Goal: Find specific page/section: Find specific page/section

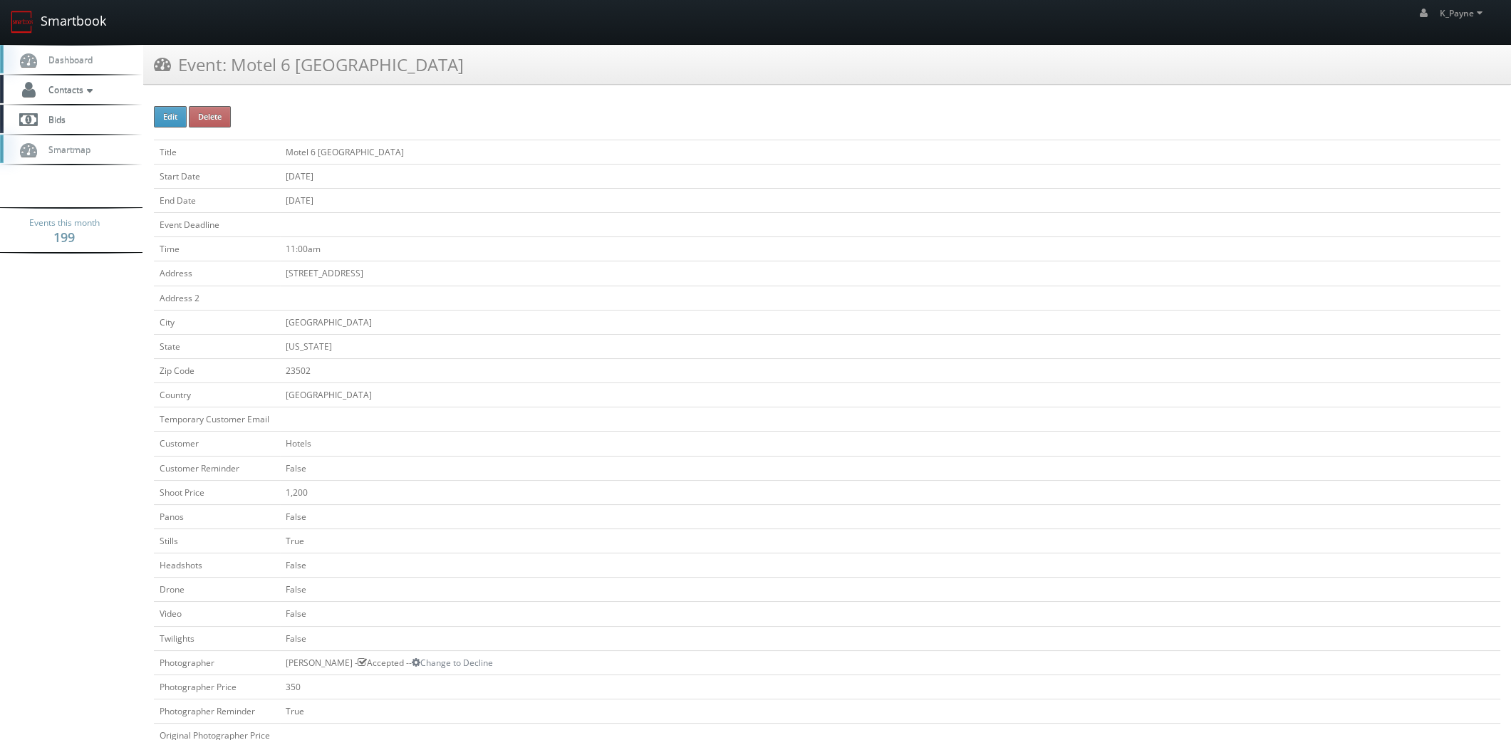
click at [58, 24] on link "Smartbook" at bounding box center [58, 22] width 117 height 44
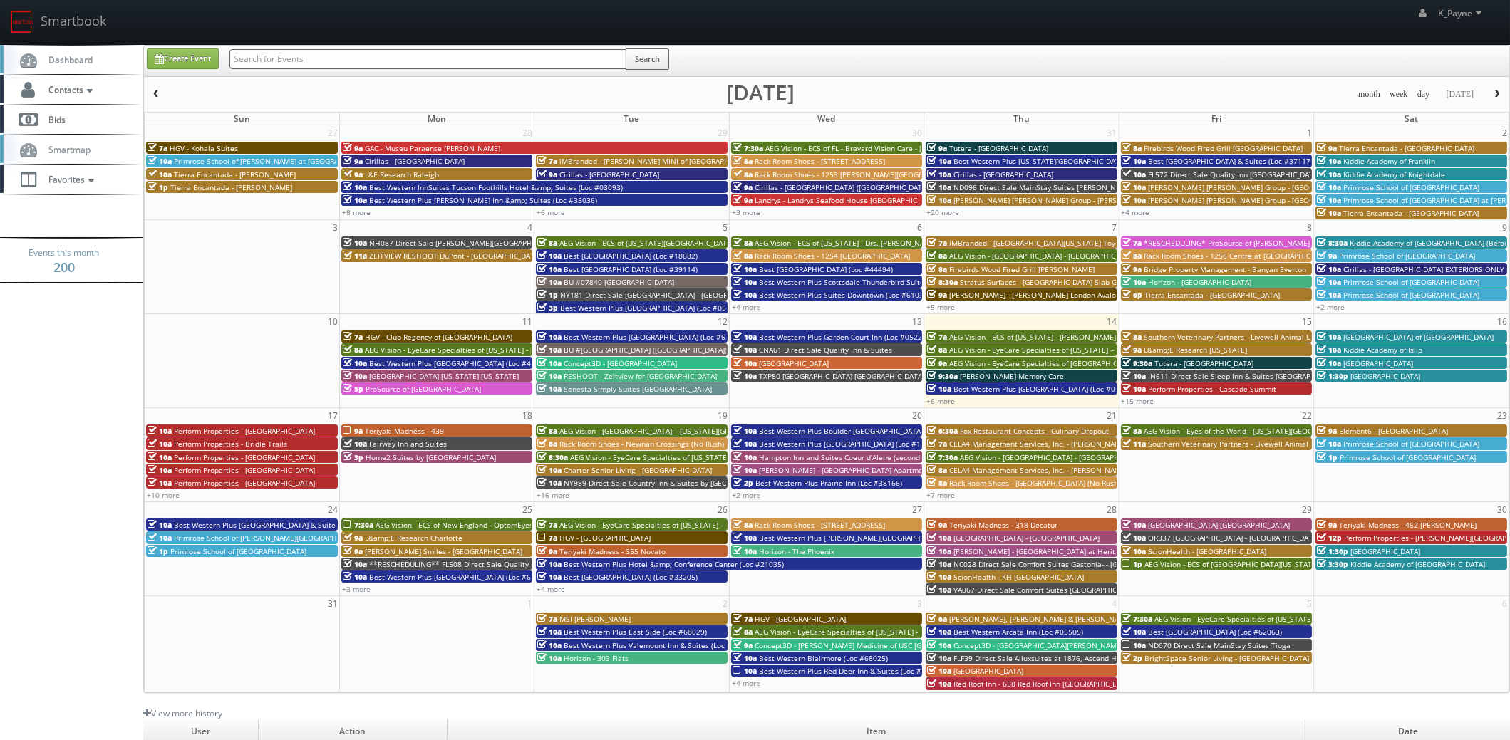
click at [311, 53] on input "text" at bounding box center [427, 59] width 397 height 20
type input "cna59"
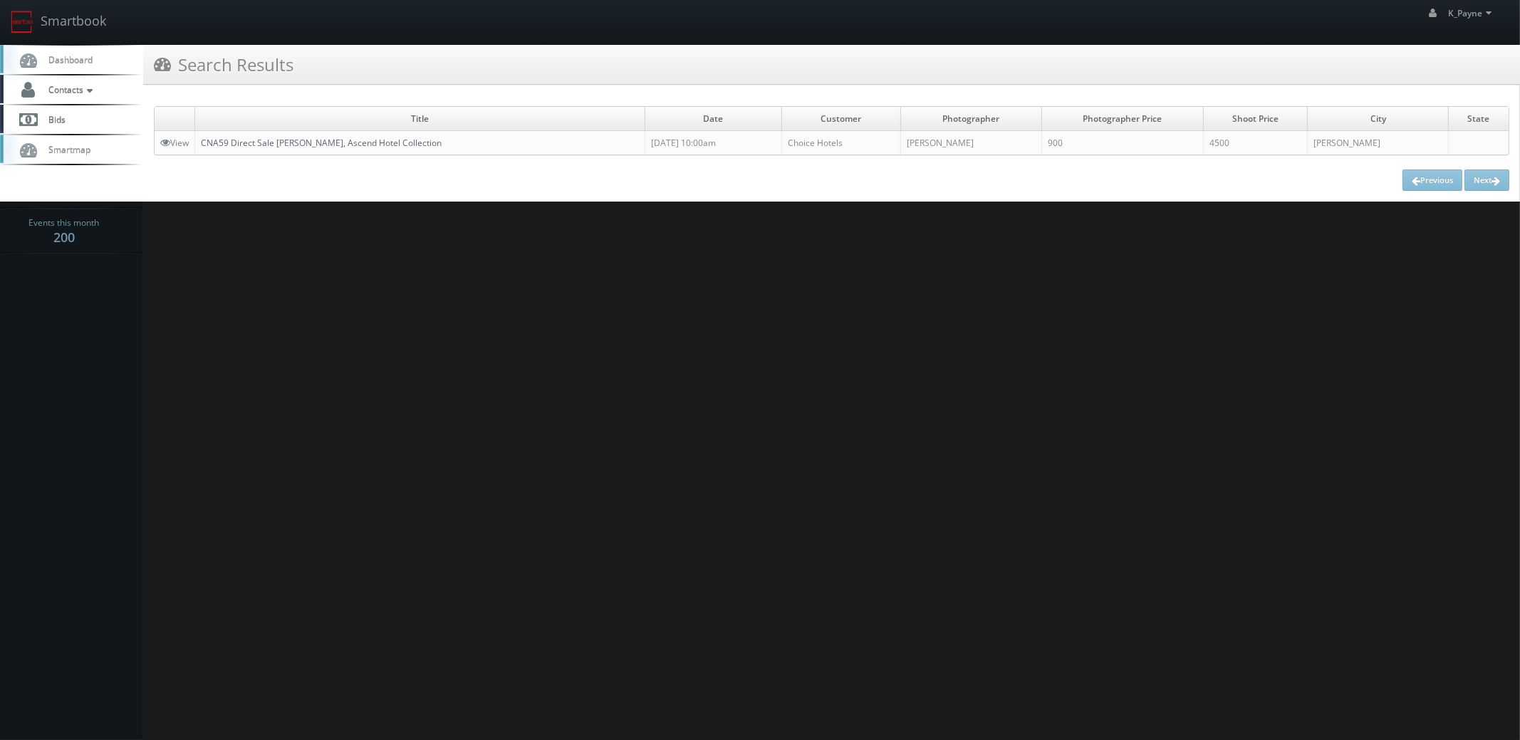
click at [298, 142] on link "CNA59 Direct Sale Velora Hinton, Ascend Hotel Collection" at bounding box center [321, 143] width 241 height 12
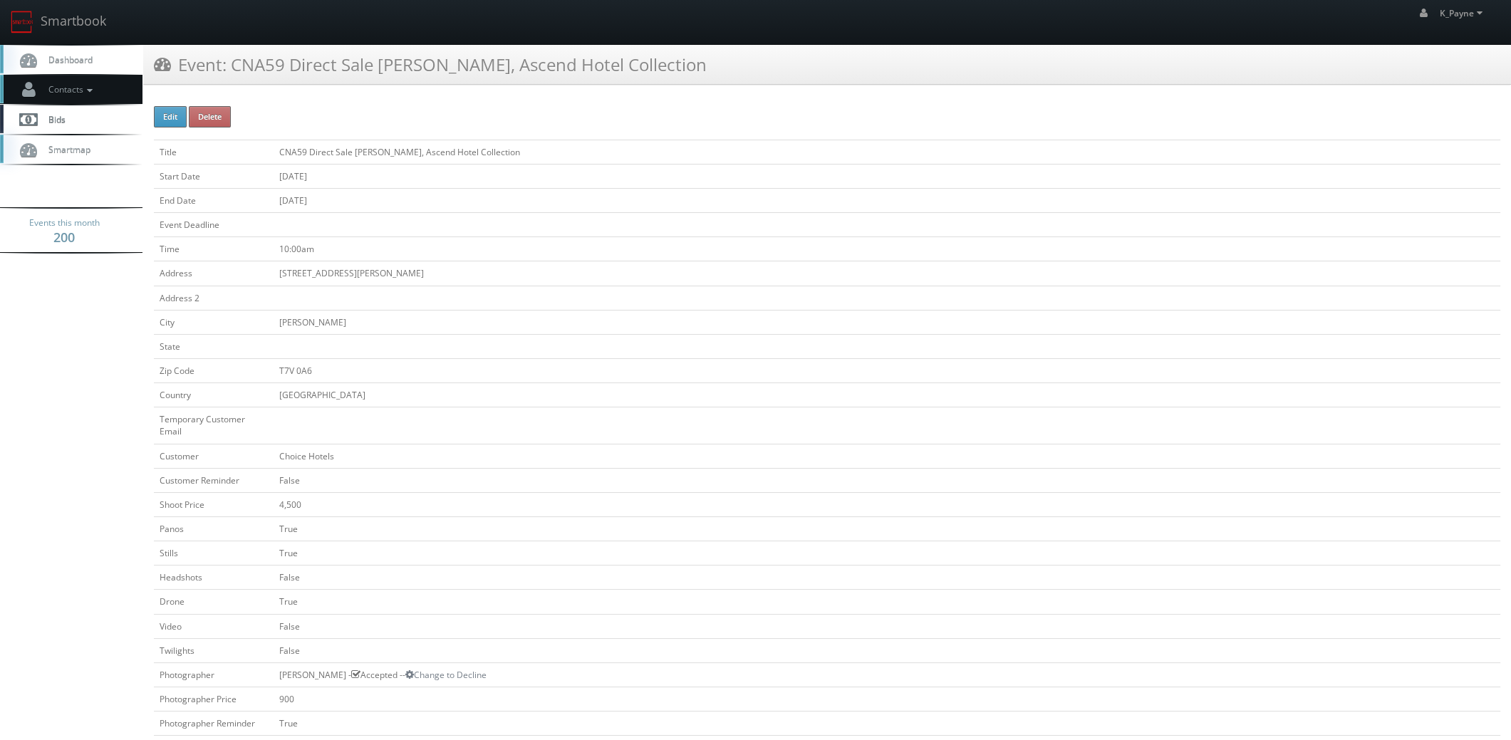
click at [89, 90] on icon at bounding box center [89, 90] width 13 height 10
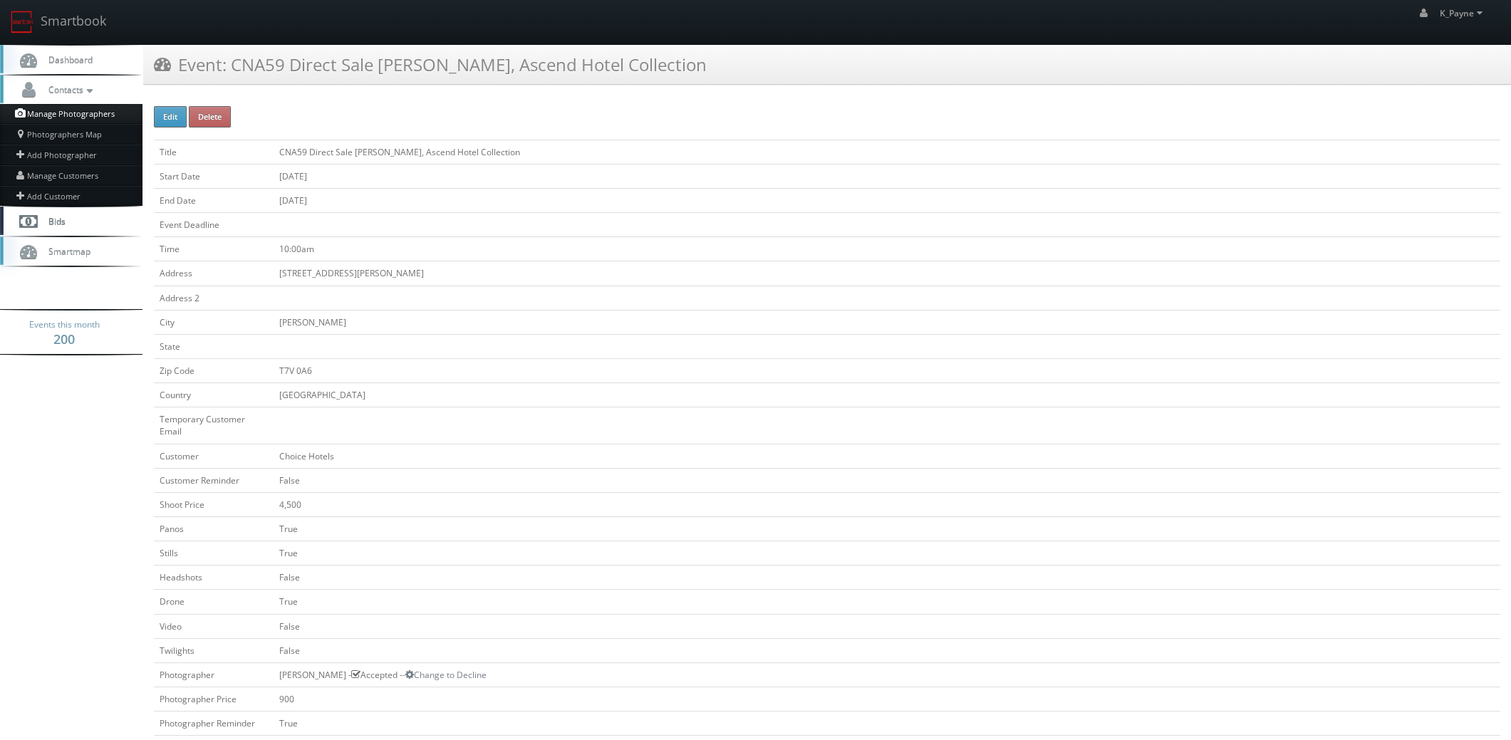
click at [77, 115] on link "Manage Photographers" at bounding box center [71, 114] width 142 height 20
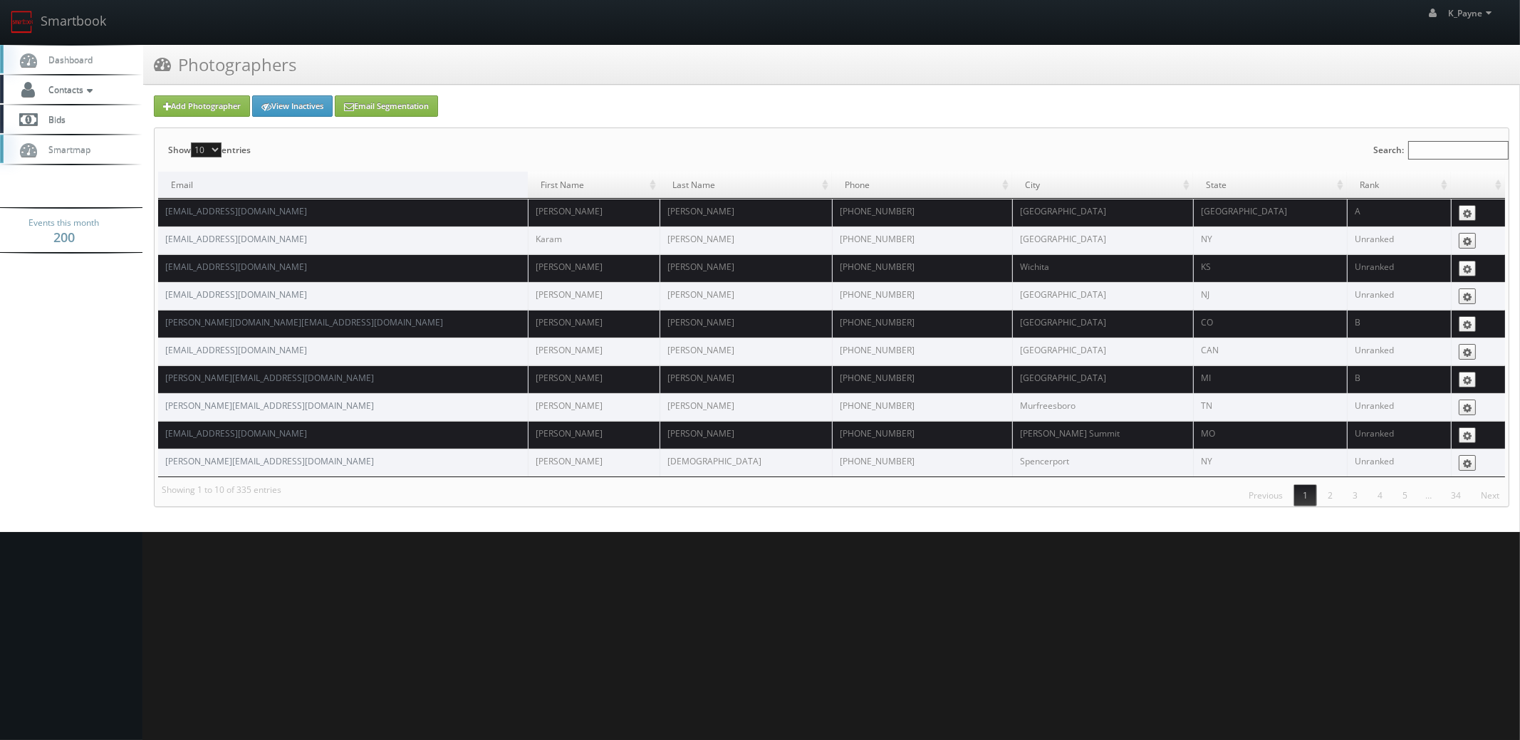
click at [1409, 150] on input "Search:" at bounding box center [1459, 150] width 100 height 19
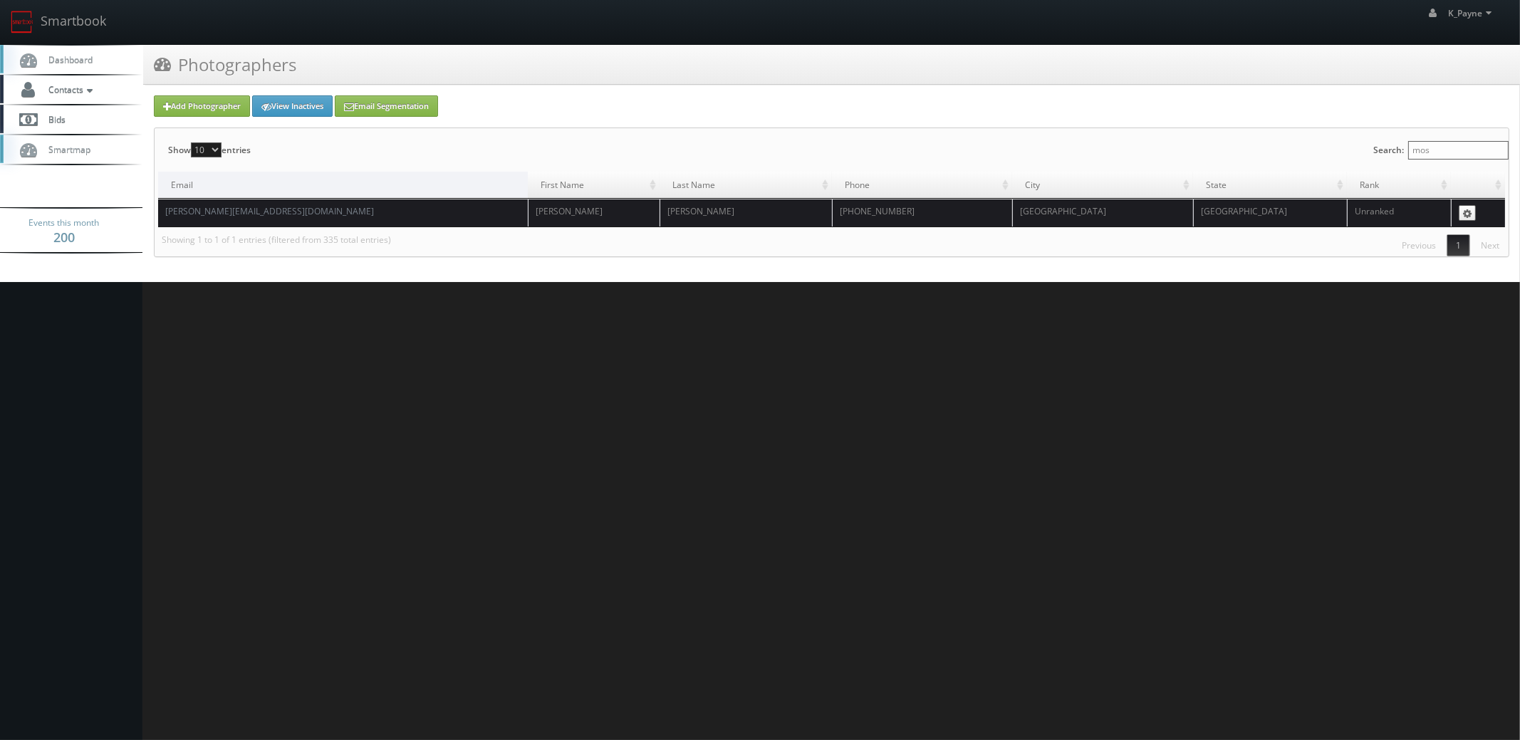
type input "mos"
click at [930, 466] on html "Smartbook Toggle Side Navigation Toggle Top Navigation K_Payne K_Payne Profile …" at bounding box center [760, 370] width 1520 height 740
